Goal: Information Seeking & Learning: Learn about a topic

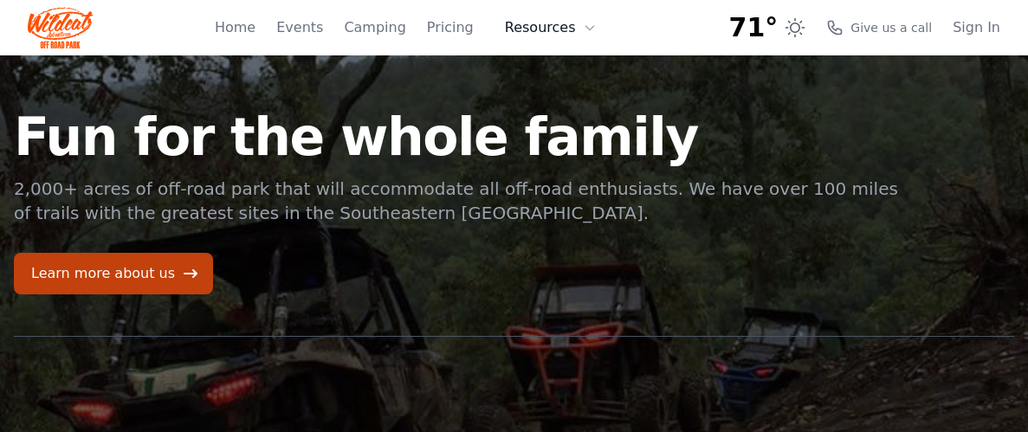
click at [544, 23] on button "Resources" at bounding box center [550, 27] width 113 height 35
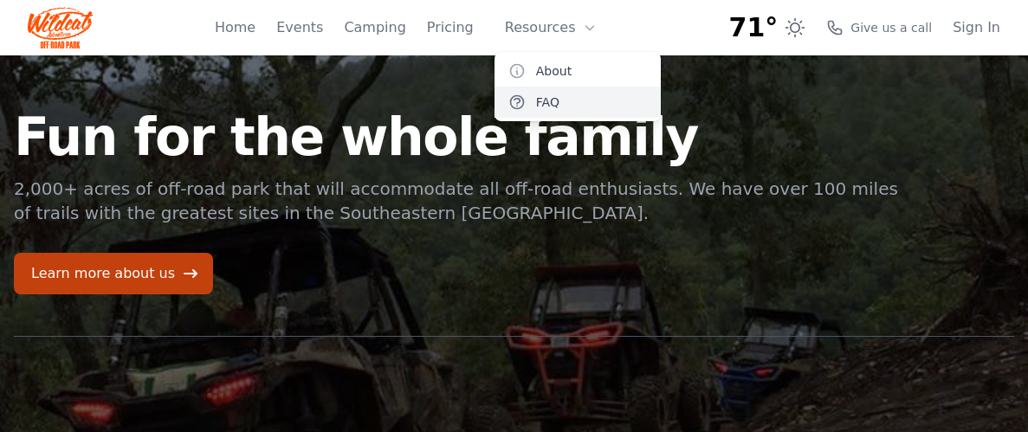
click at [565, 106] on link "FAQ" at bounding box center [577, 102] width 166 height 31
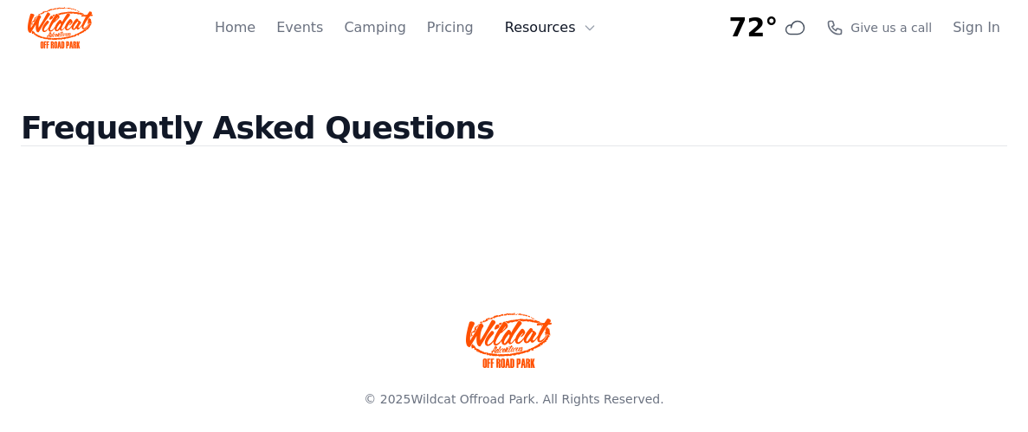
click at [537, 23] on button "Resources" at bounding box center [550, 27] width 113 height 35
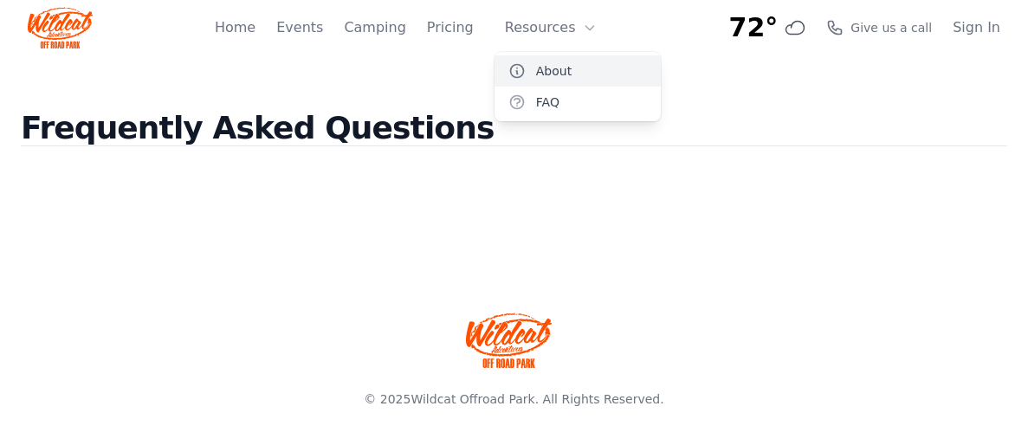
click at [541, 68] on link "About" at bounding box center [577, 70] width 166 height 31
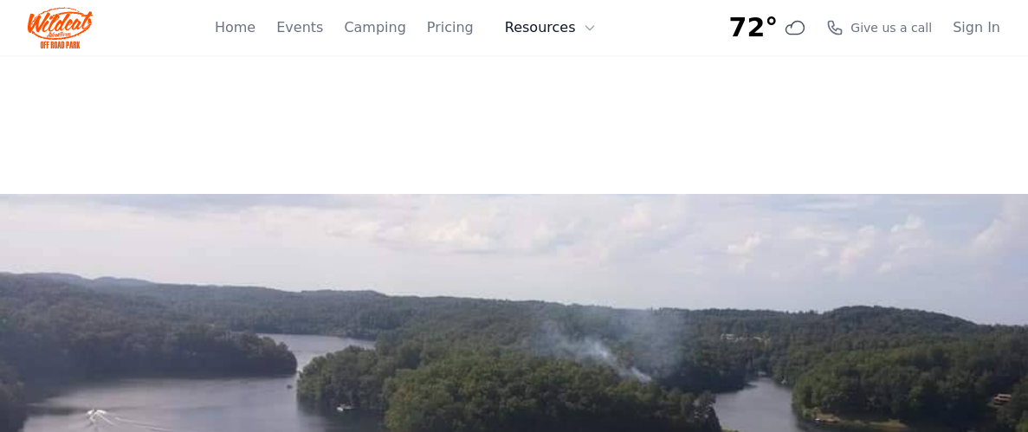
click at [547, 22] on button "Resources" at bounding box center [550, 27] width 113 height 35
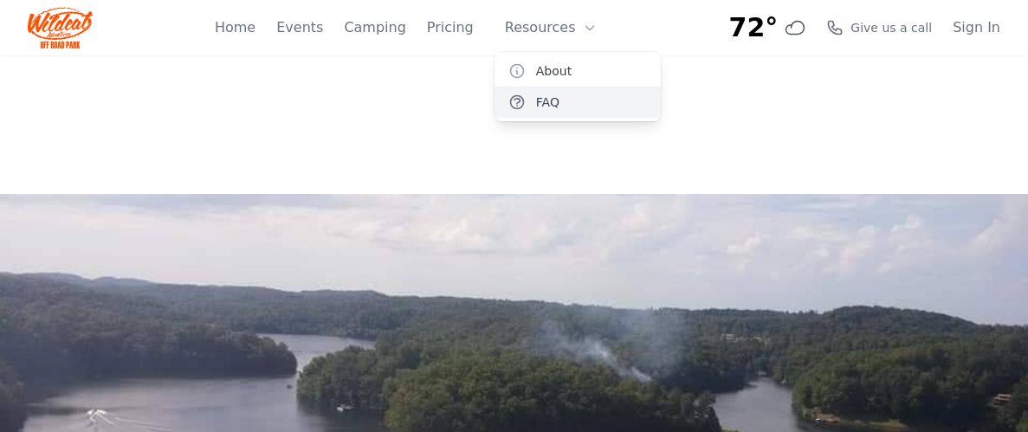
click at [545, 96] on link "FAQ" at bounding box center [577, 102] width 166 height 31
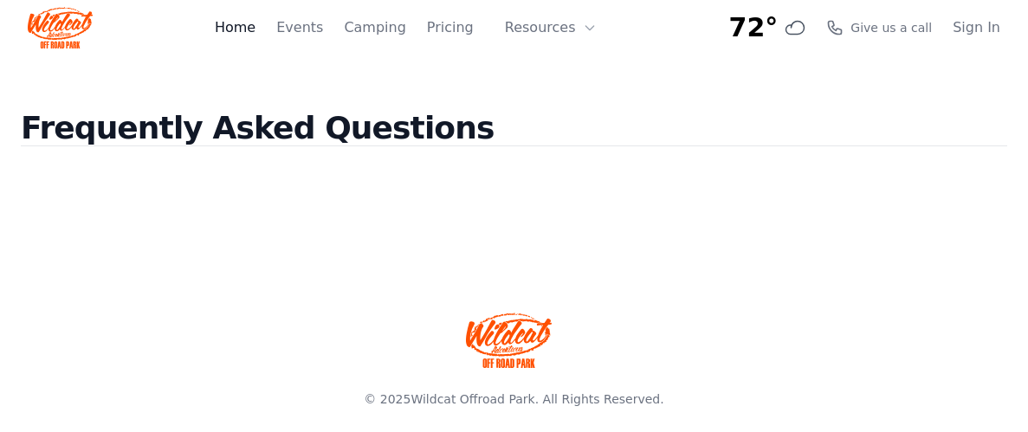
click at [248, 26] on link "Home" at bounding box center [235, 27] width 41 height 21
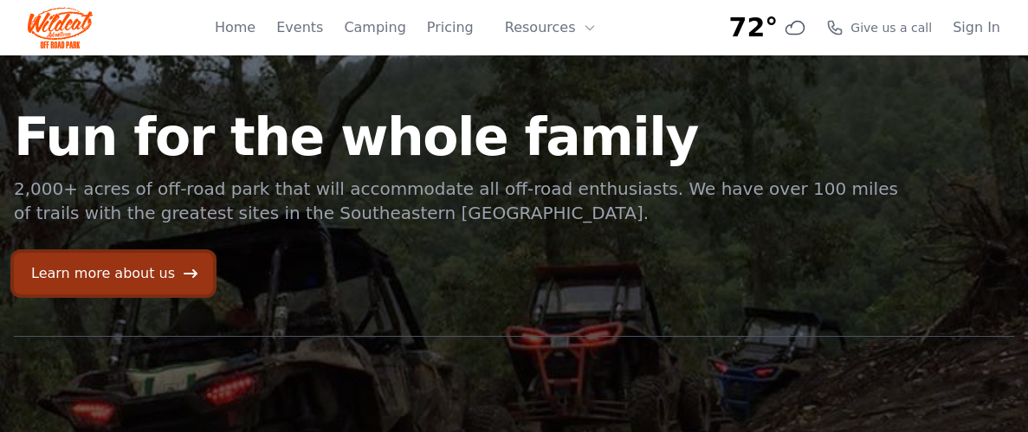
click at [132, 272] on link "Learn more about us" at bounding box center [113, 274] width 199 height 42
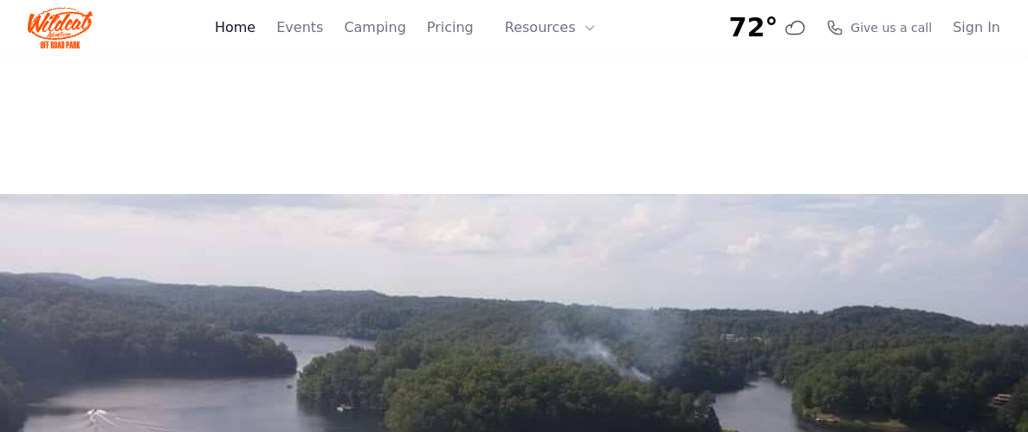
click at [255, 31] on link "Home" at bounding box center [235, 27] width 41 height 21
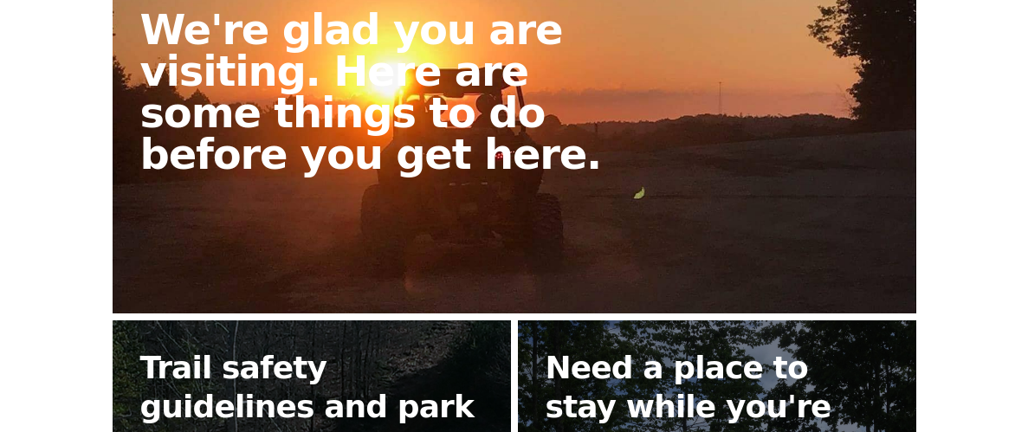
scroll to position [461, 0]
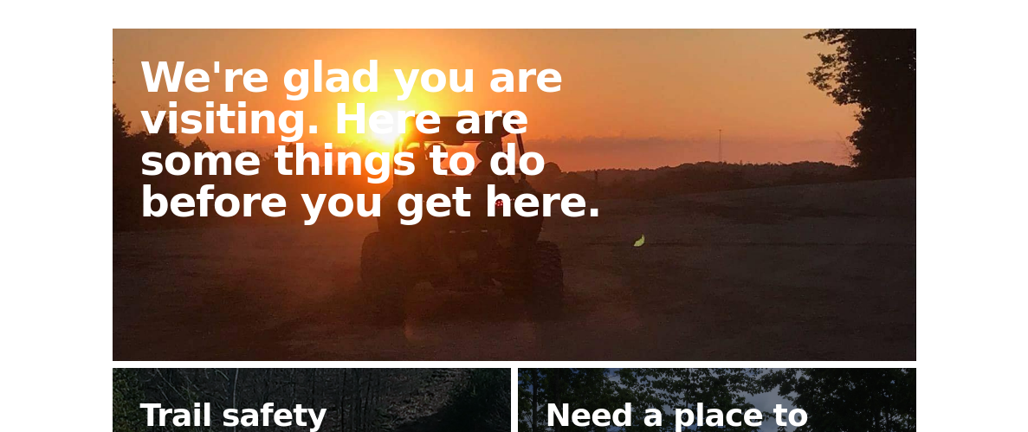
click at [532, 157] on h2 "We're glad you are visiting. Here are some things to do before you get here." at bounding box center [389, 139] width 499 height 166
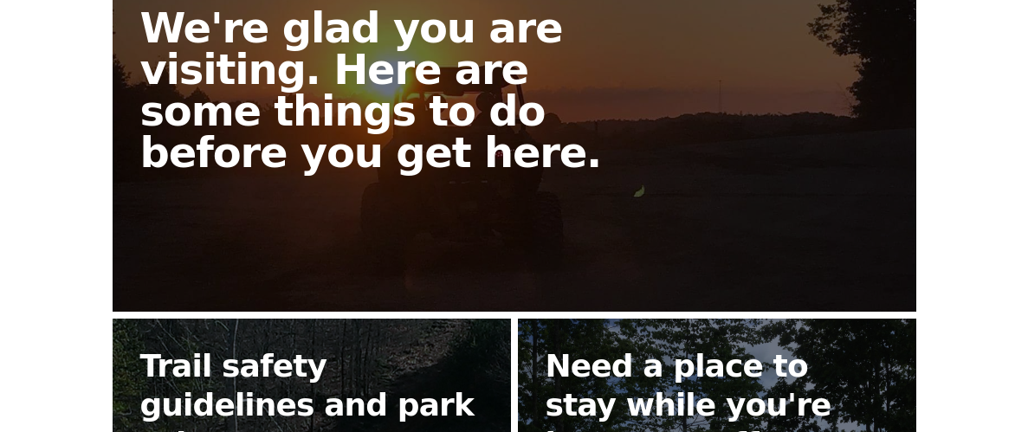
scroll to position [560, 0]
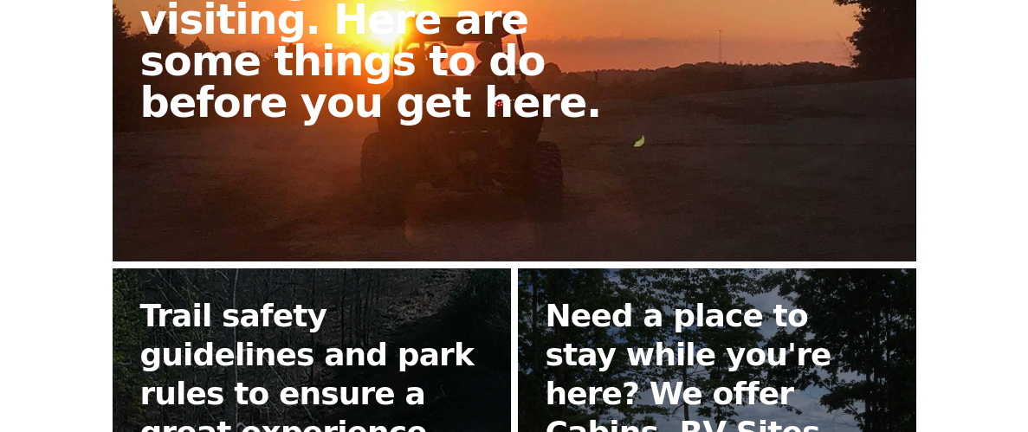
click at [522, 109] on h2 "We're glad you are visiting. Here are some things to do before you get here." at bounding box center [389, 40] width 499 height 166
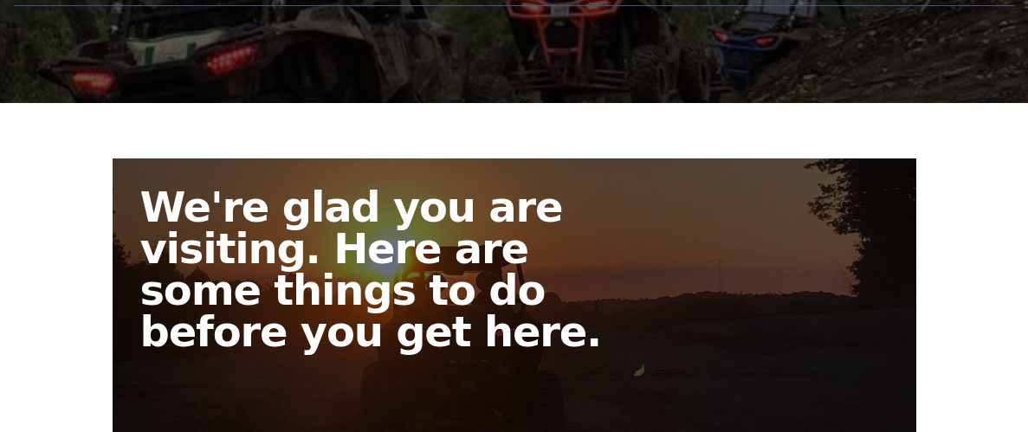
scroll to position [0, 0]
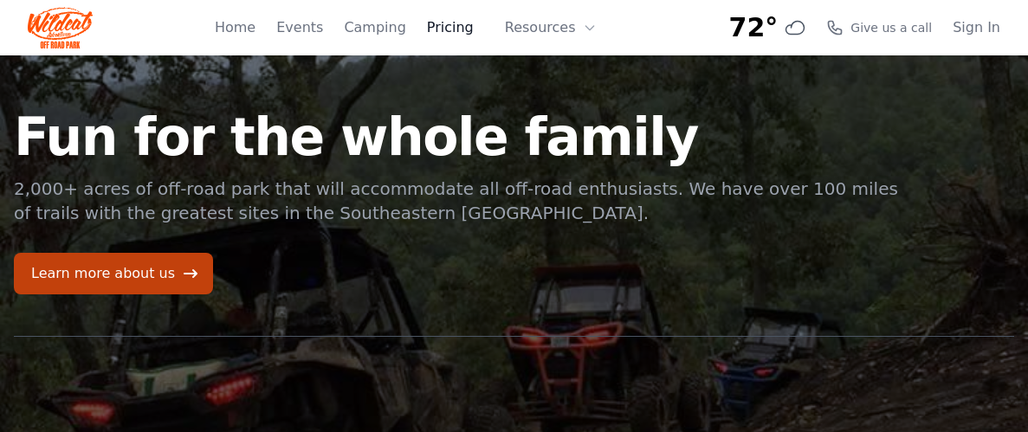
click at [453, 26] on link "Pricing" at bounding box center [450, 27] width 47 height 21
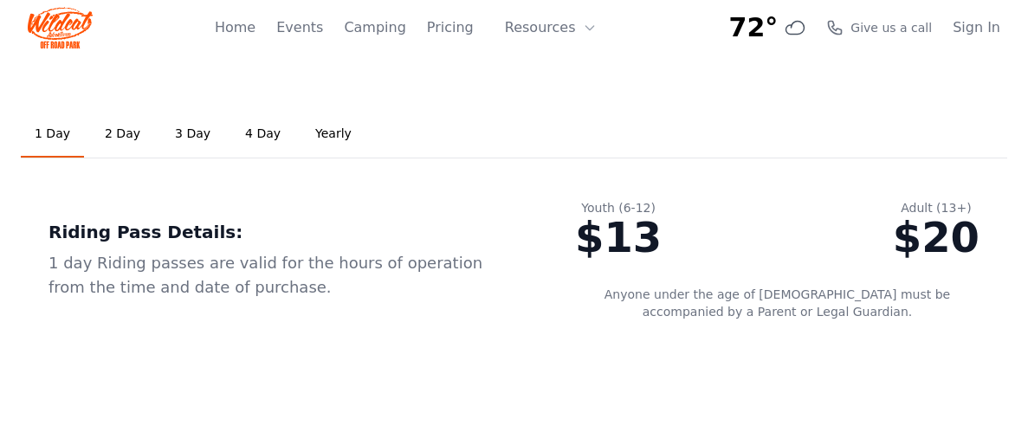
click at [319, 132] on link "Yearly" at bounding box center [333, 134] width 64 height 47
